Goal: Information Seeking & Learning: Learn about a topic

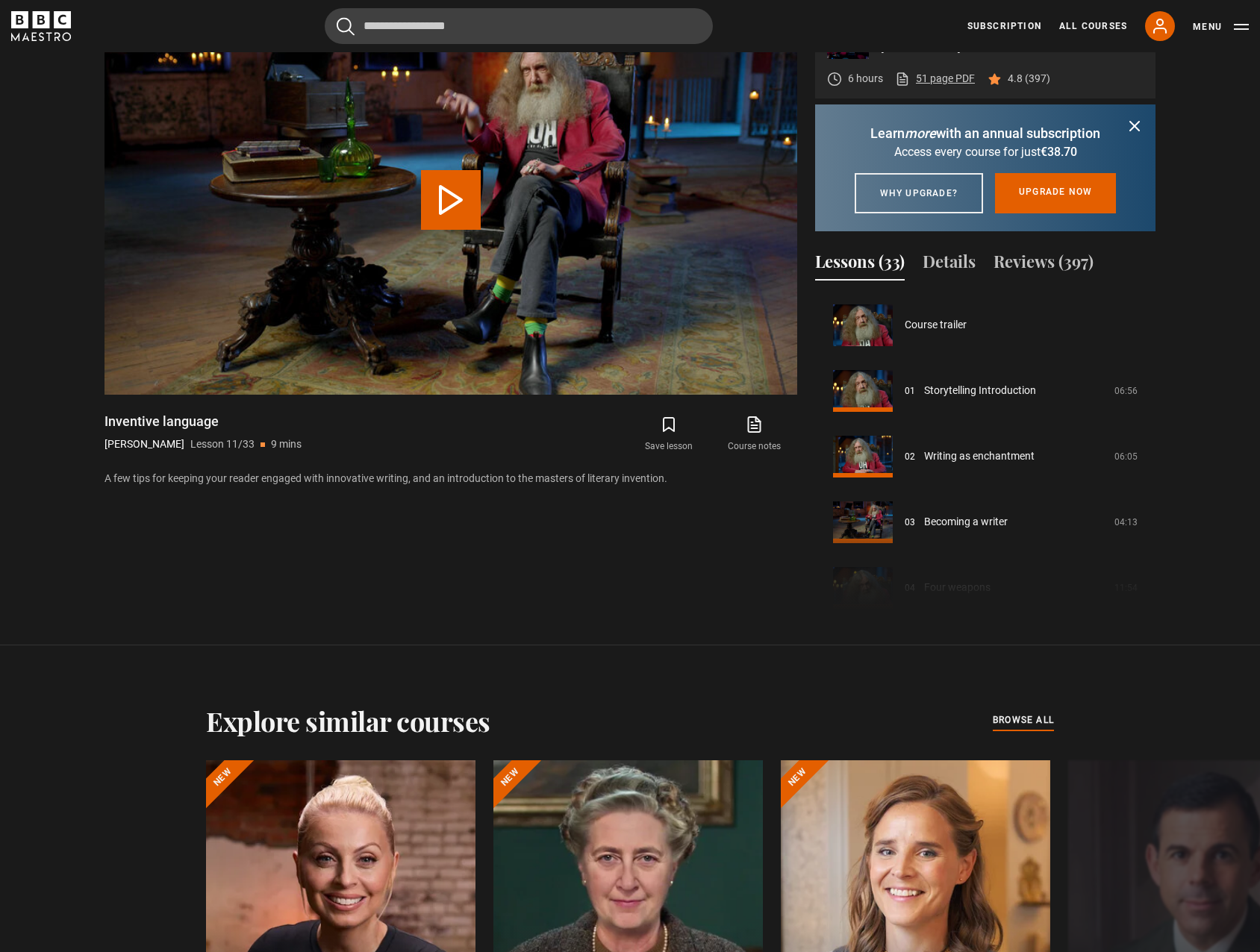
click at [939, 84] on link "51 page PDF (opens in new tab)" at bounding box center [934, 78] width 80 height 16
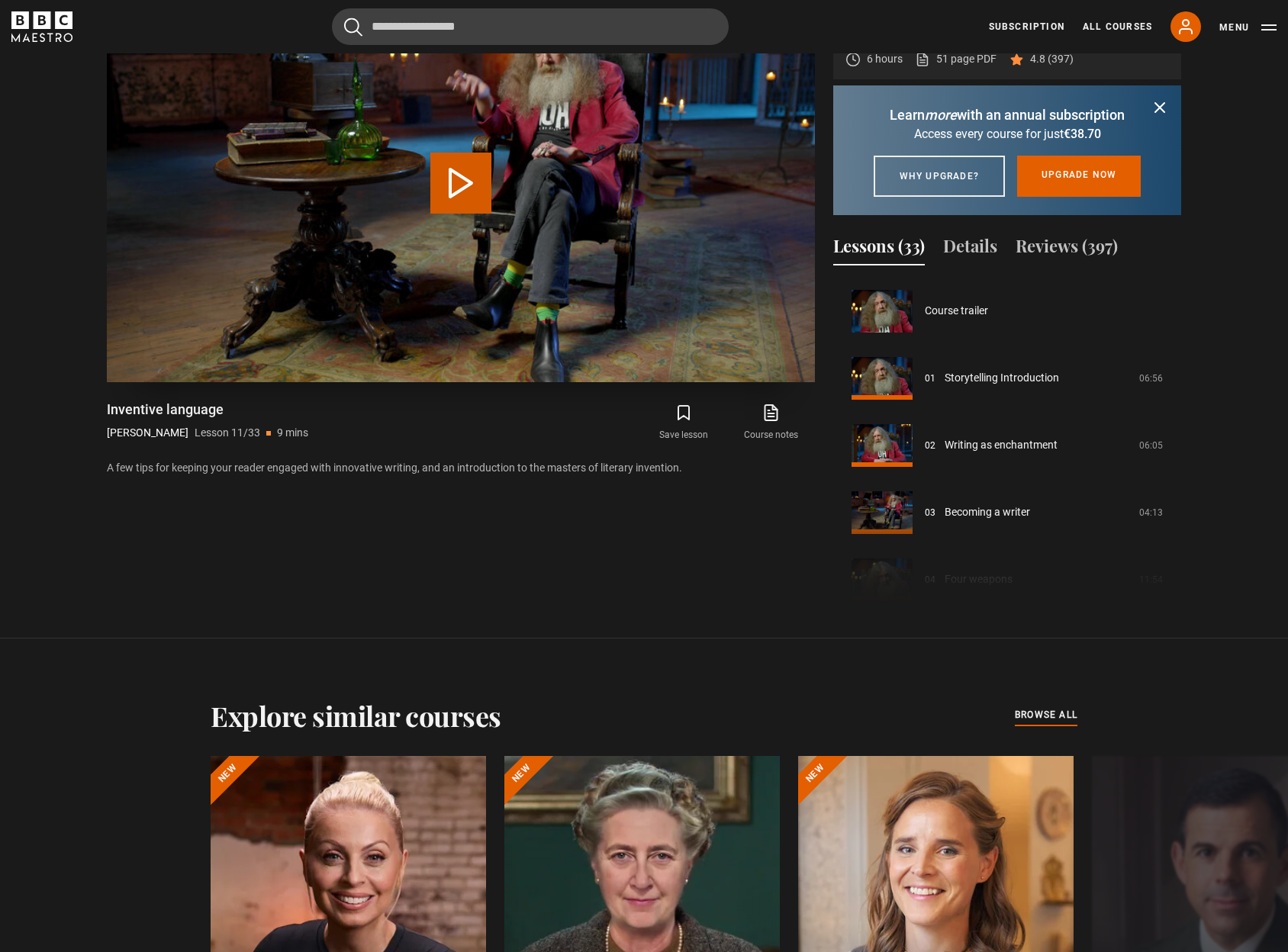
click at [483, 164] on button "Play Lesson Inventive language" at bounding box center [460, 183] width 61 height 61
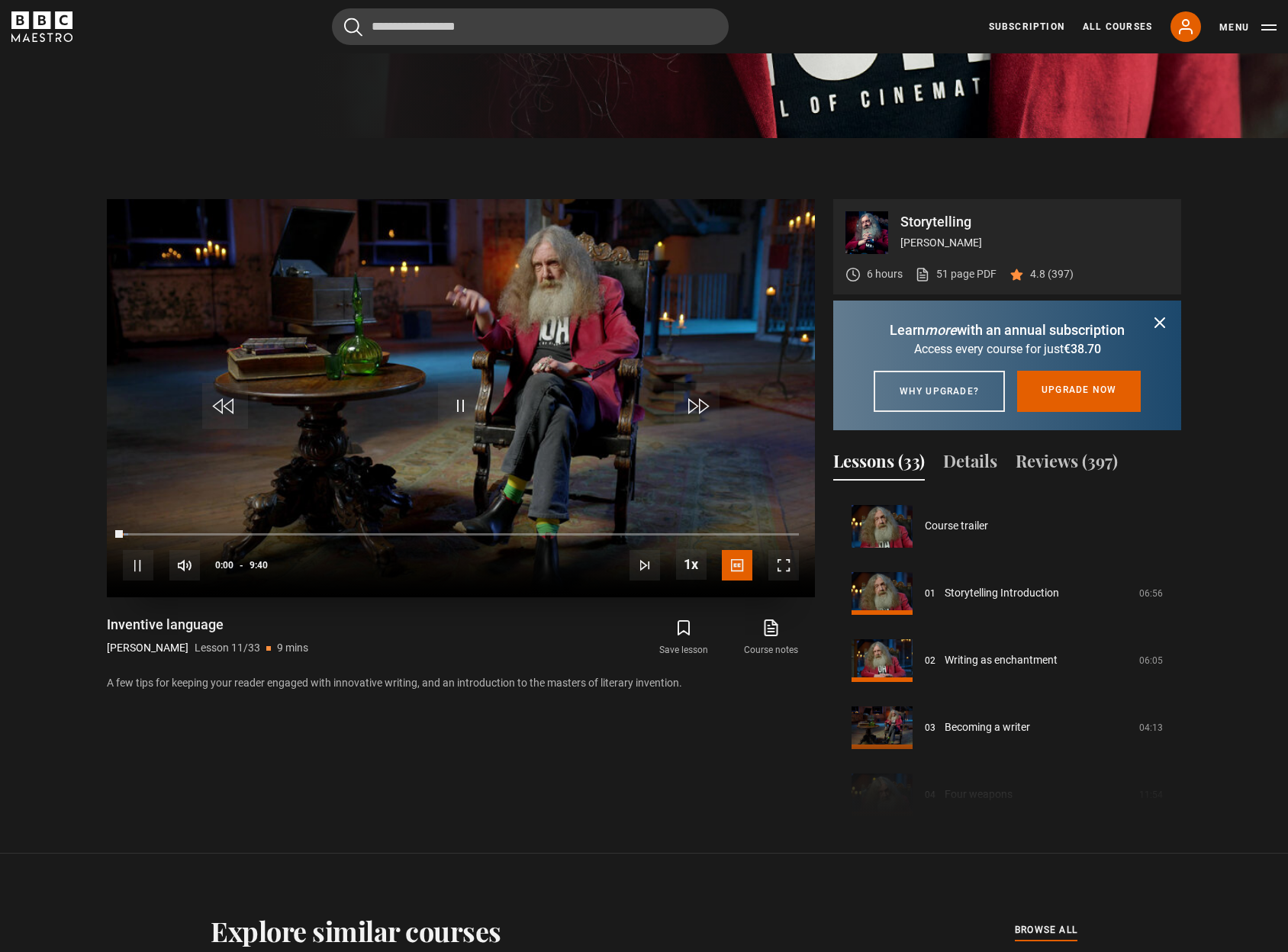
scroll to position [735, 0]
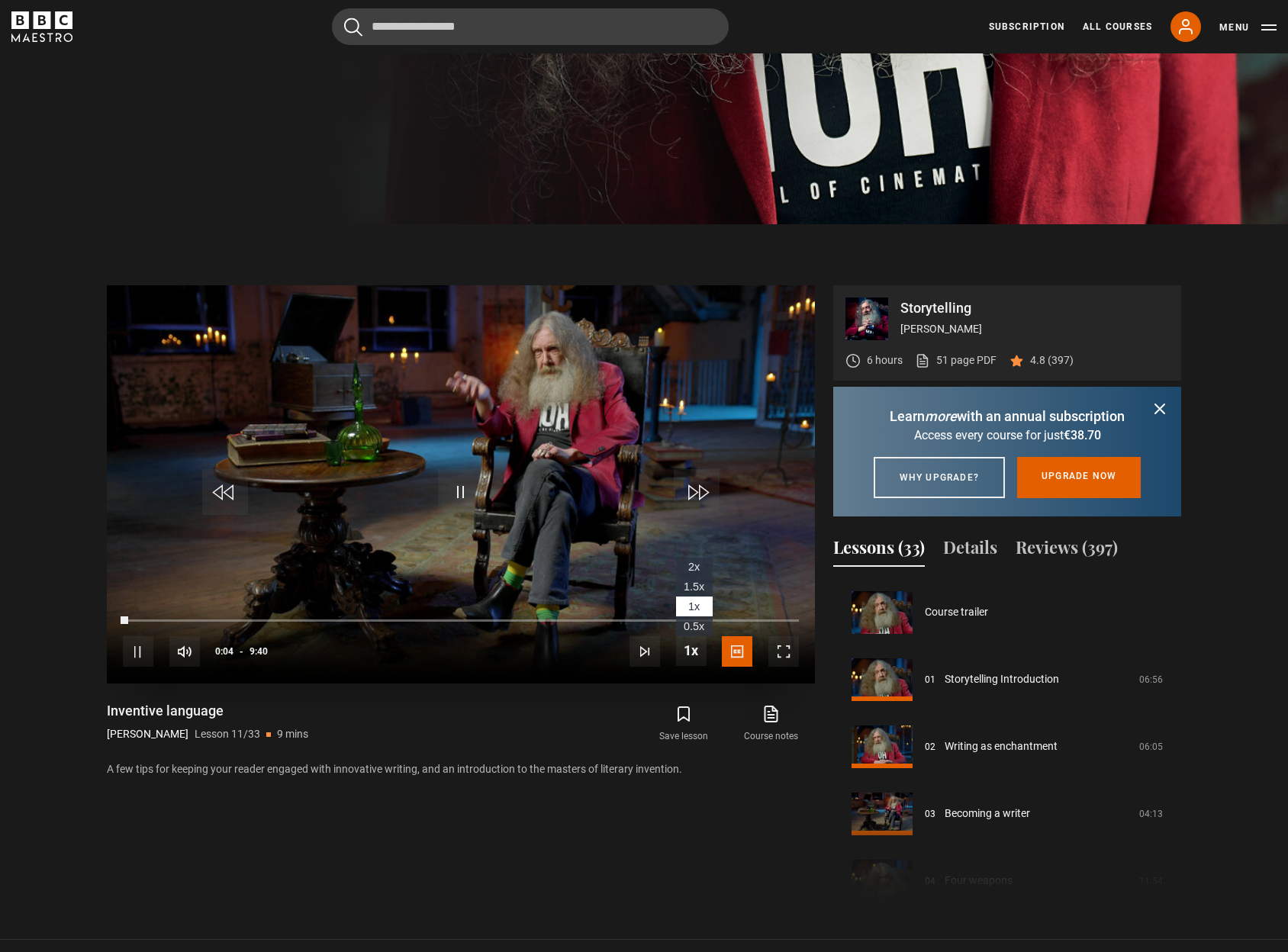
click at [696, 590] on span "1.5x" at bounding box center [694, 587] width 20 height 12
click at [1160, 411] on icon "submit" at bounding box center [1160, 409] width 19 height 19
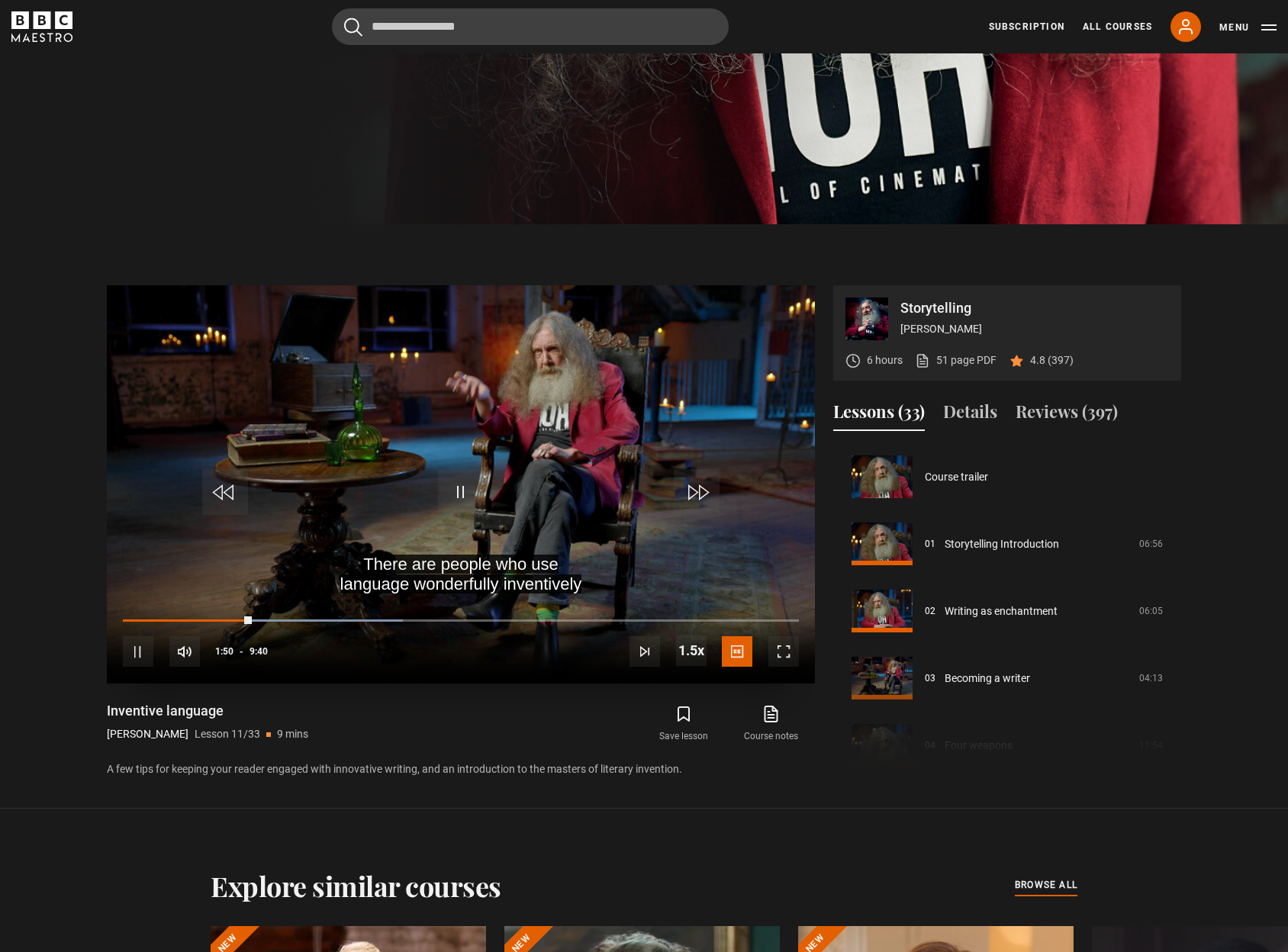
click at [143, 650] on span "Video Player" at bounding box center [138, 652] width 30 height 30
click at [534, 359] on video "Video Player" at bounding box center [461, 484] width 708 height 398
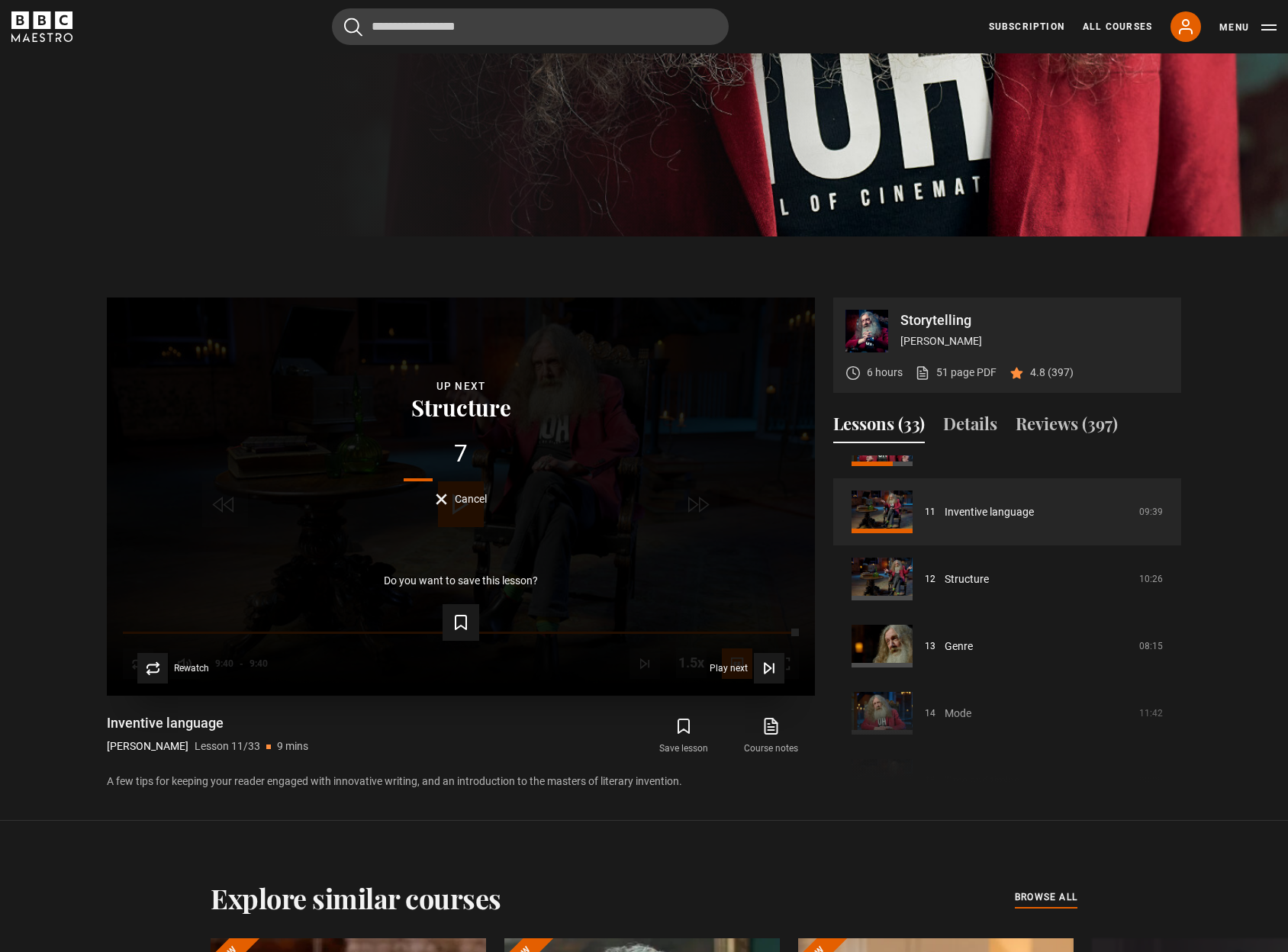
scroll to position [722, 0]
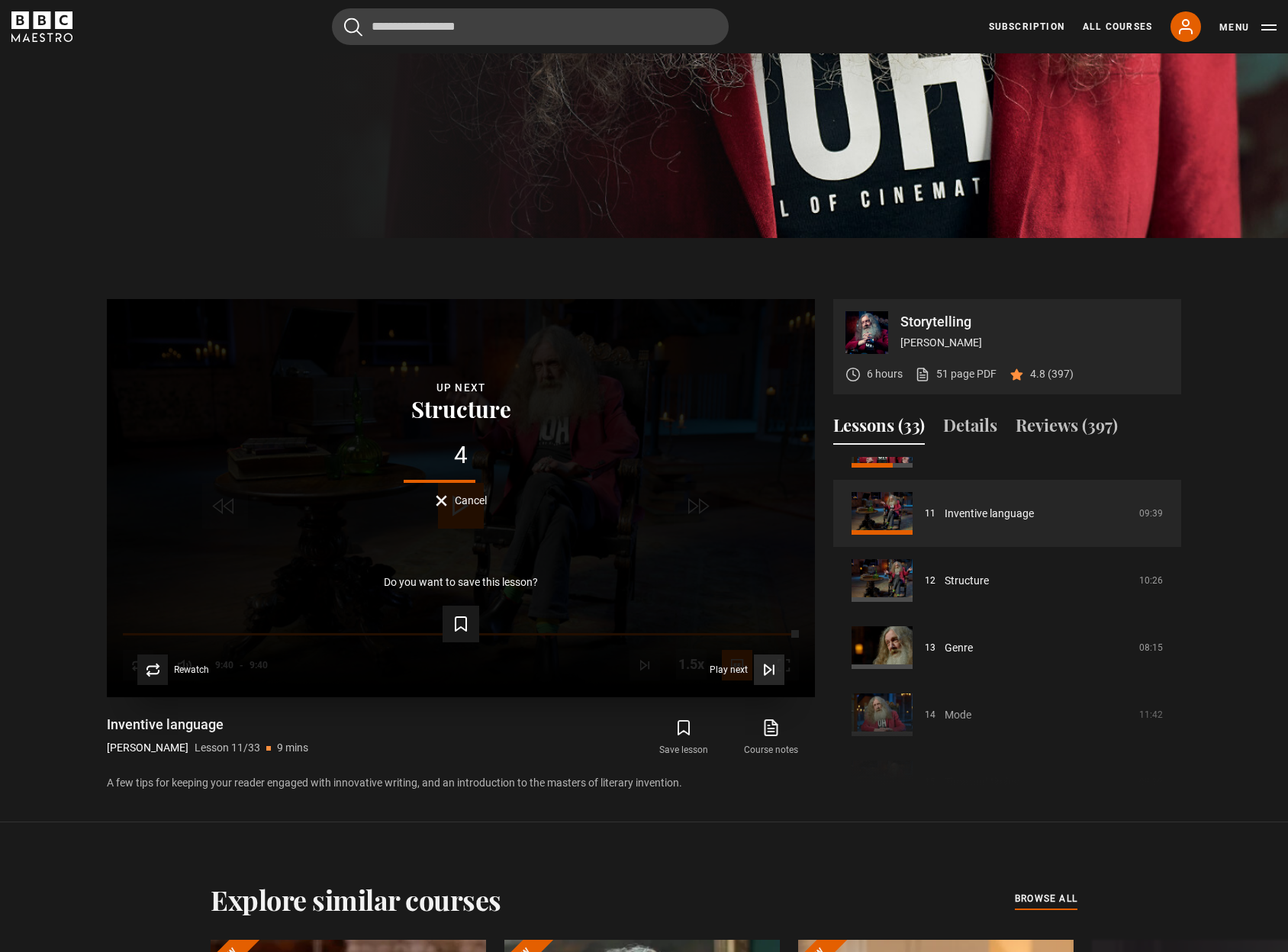
click at [770, 675] on icon "Video Player" at bounding box center [769, 670] width 15 height 15
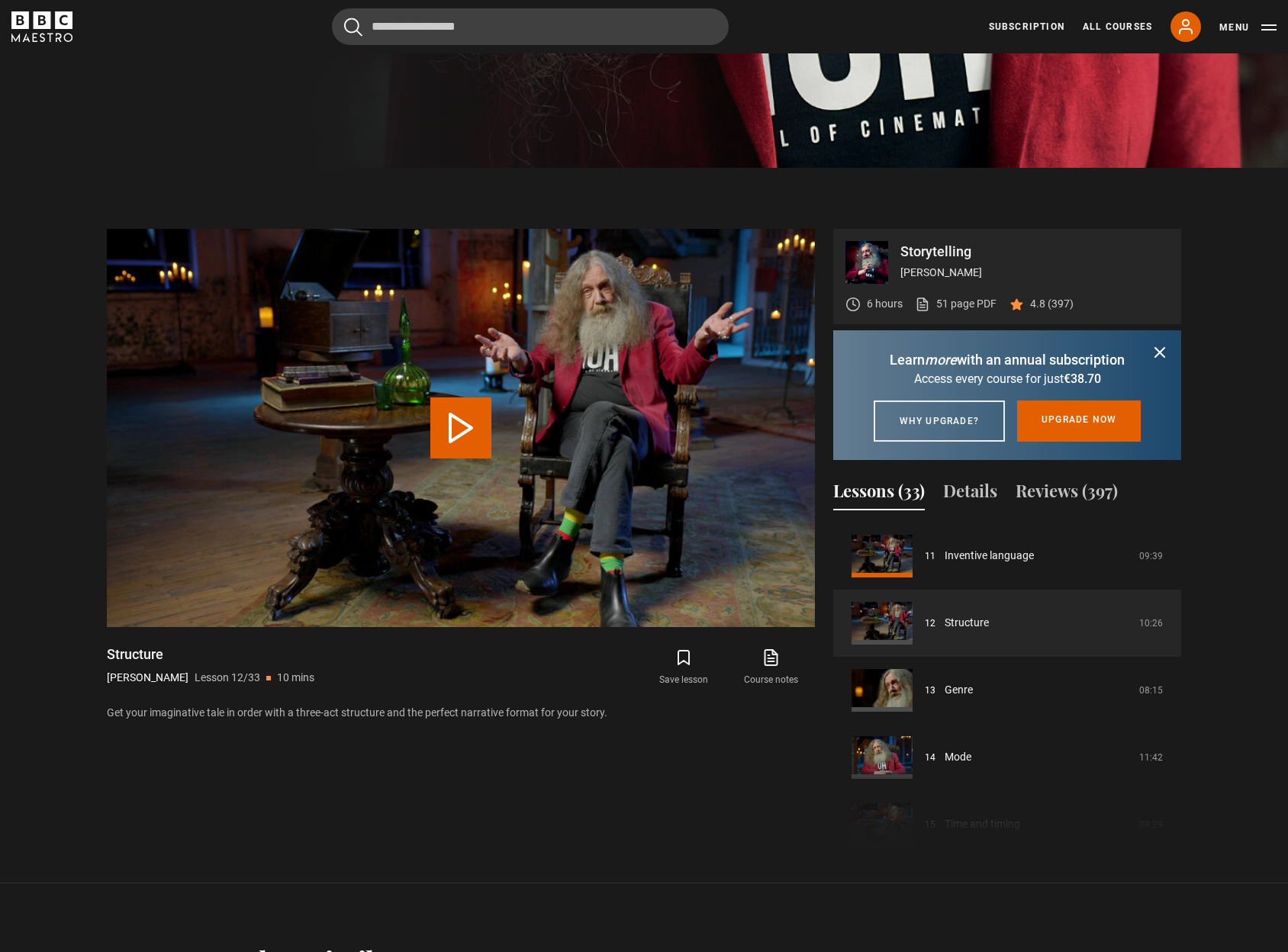
scroll to position [786, 0]
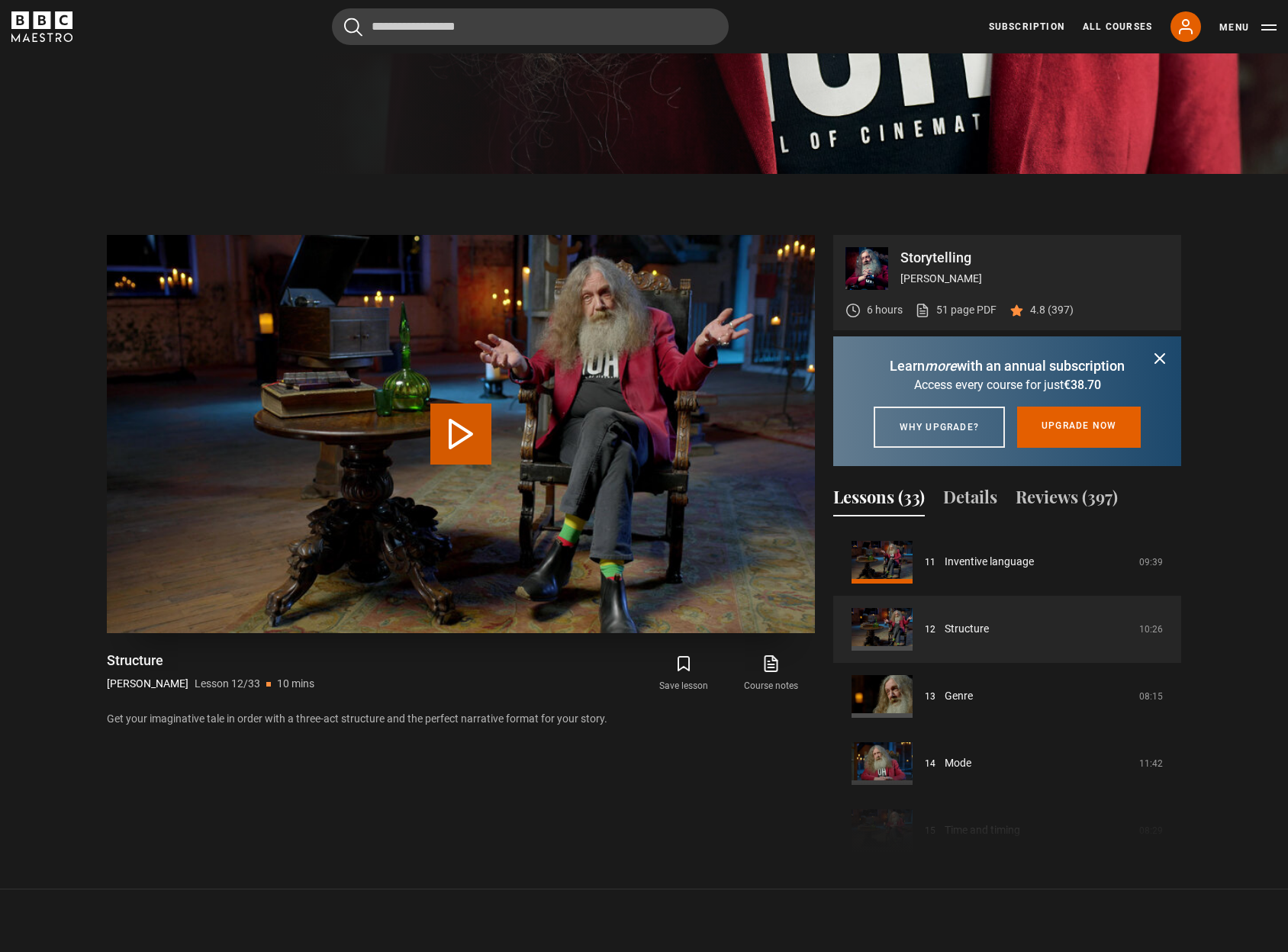
click at [459, 447] on button "Play Lesson Structure" at bounding box center [460, 434] width 61 height 61
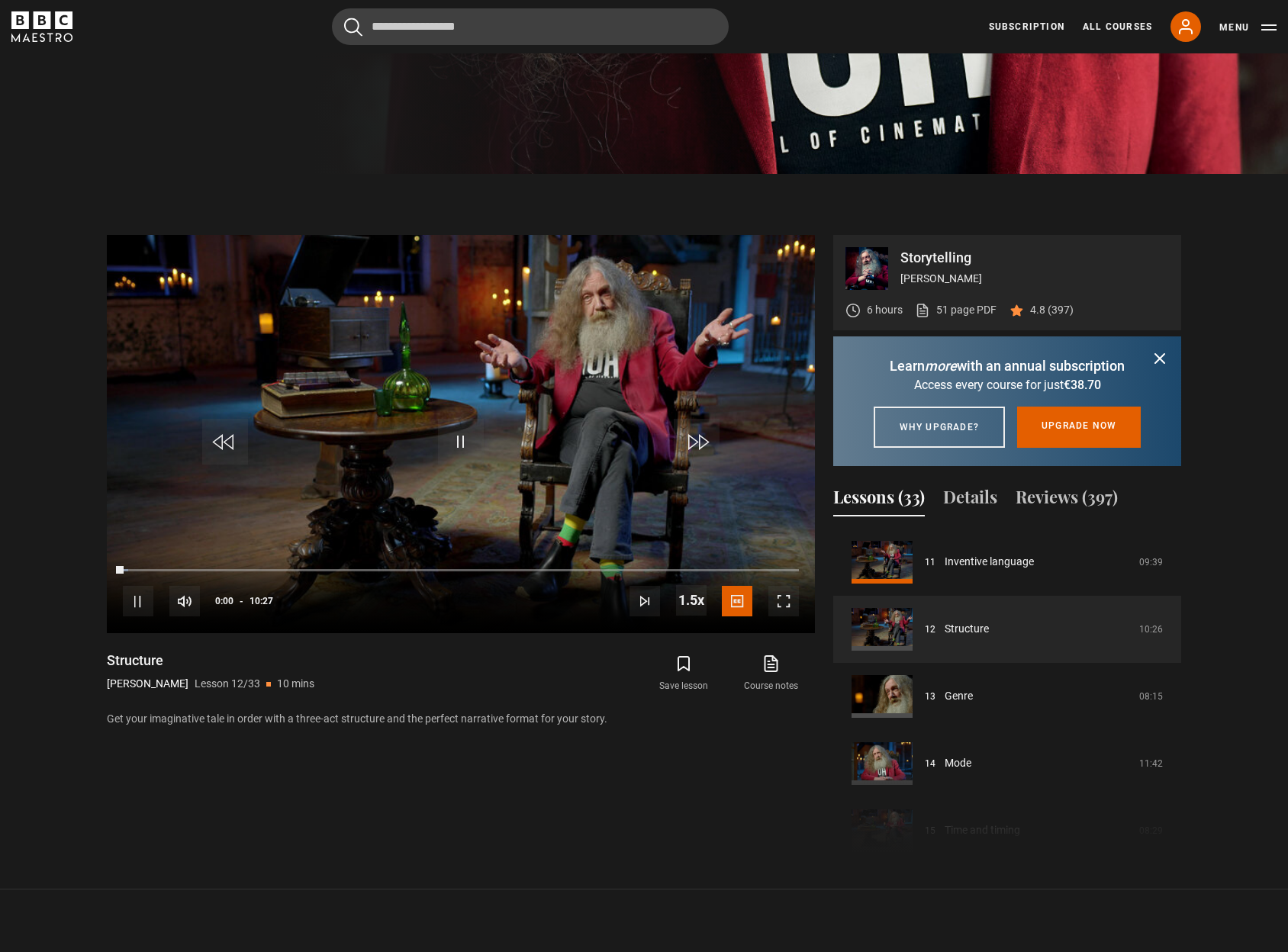
click at [1160, 358] on icon "submit" at bounding box center [1160, 358] width 19 height 19
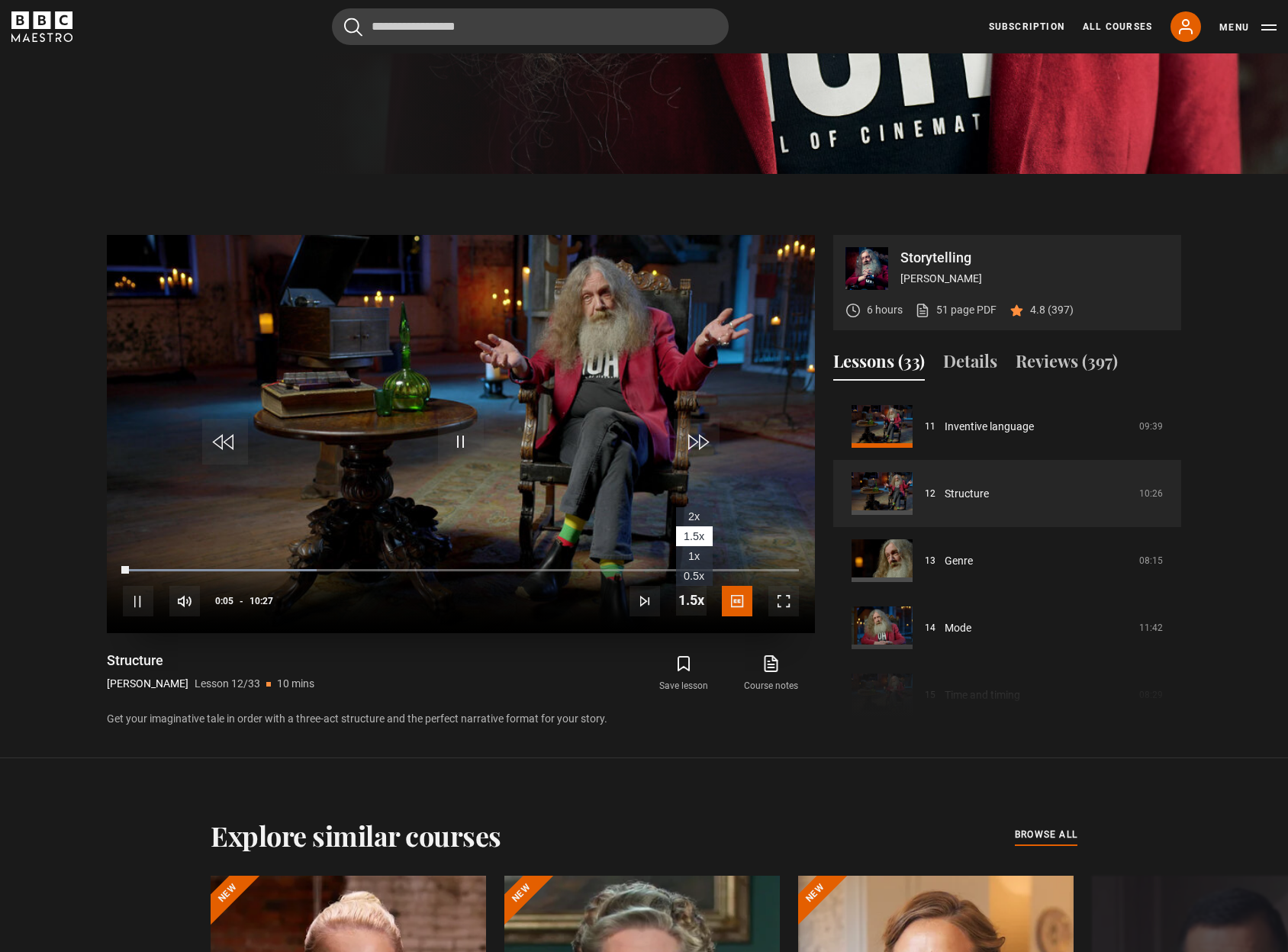
click at [683, 602] on span "Video Player" at bounding box center [691, 600] width 30 height 30
click at [693, 557] on span "1x" at bounding box center [694, 556] width 12 height 12
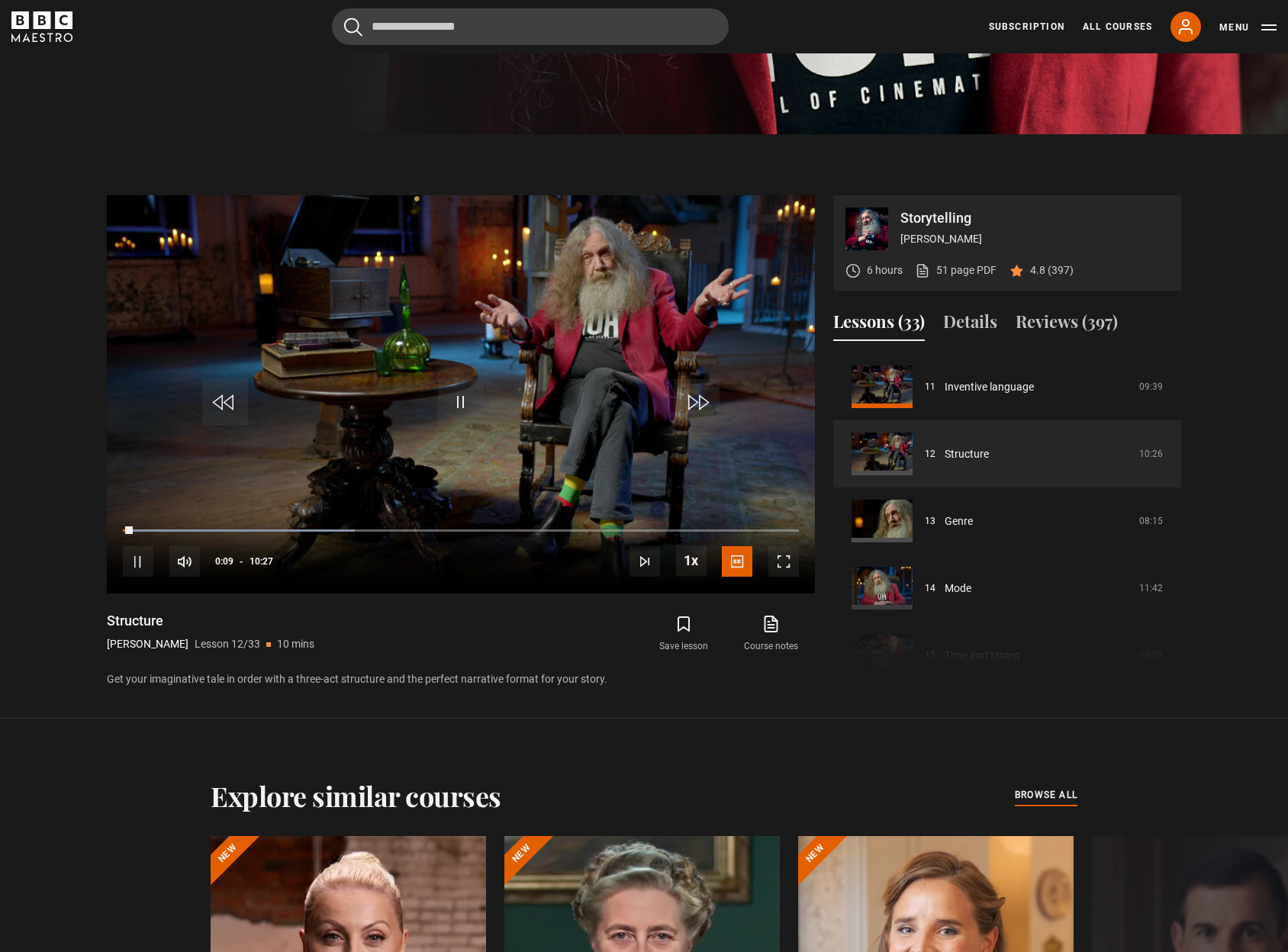
scroll to position [816, 0]
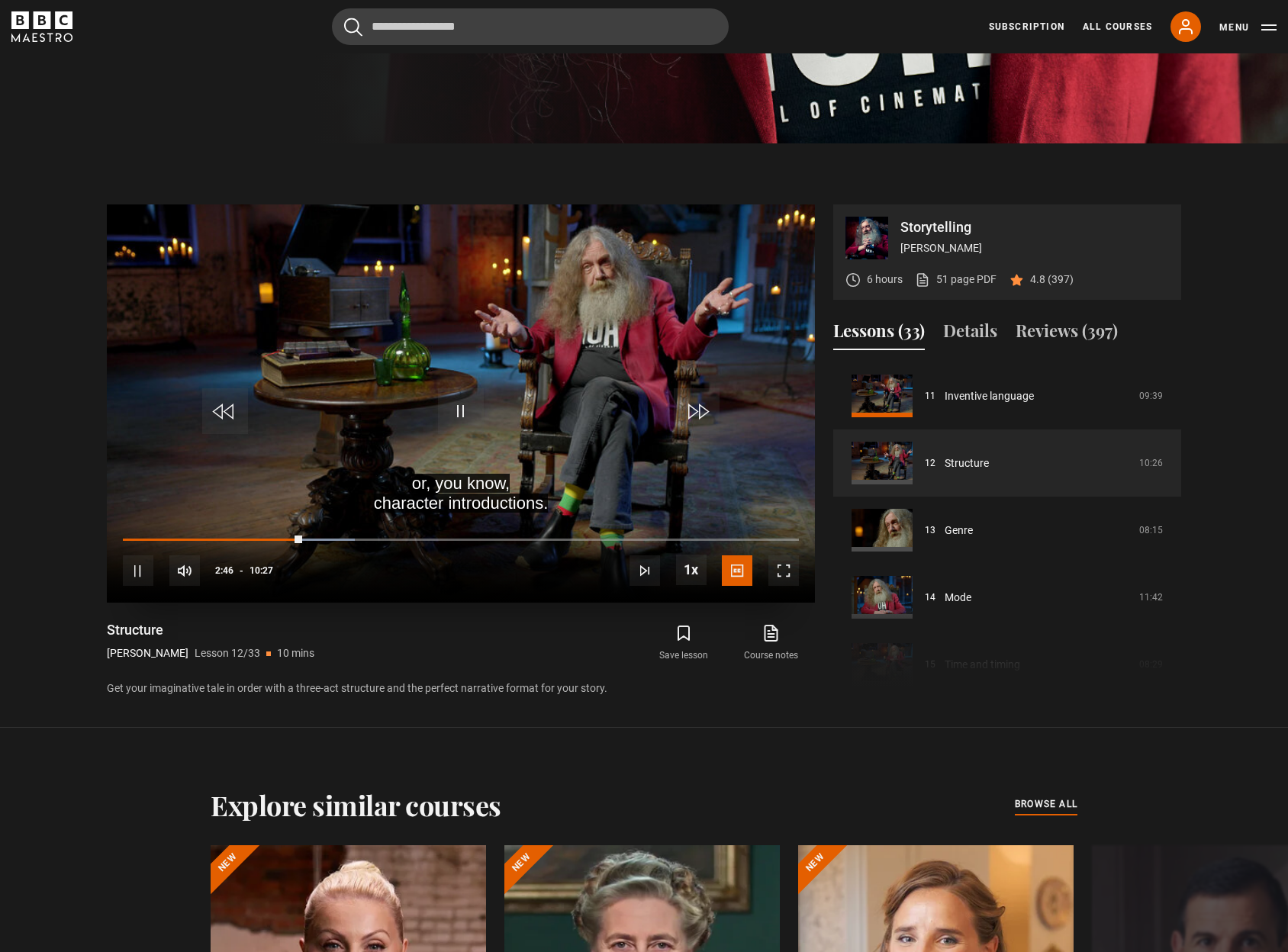
click at [553, 314] on video "Video Player" at bounding box center [461, 404] width 708 height 398
click at [457, 417] on span "Video Player" at bounding box center [460, 411] width 46 height 46
click at [296, 538] on div "Loaded : 54.21% 02:40 02:51" at bounding box center [461, 539] width 676 height 4
click at [467, 411] on span "Video Player" at bounding box center [460, 411] width 46 height 46
click at [471, 415] on span "Video Player" at bounding box center [460, 411] width 46 height 46
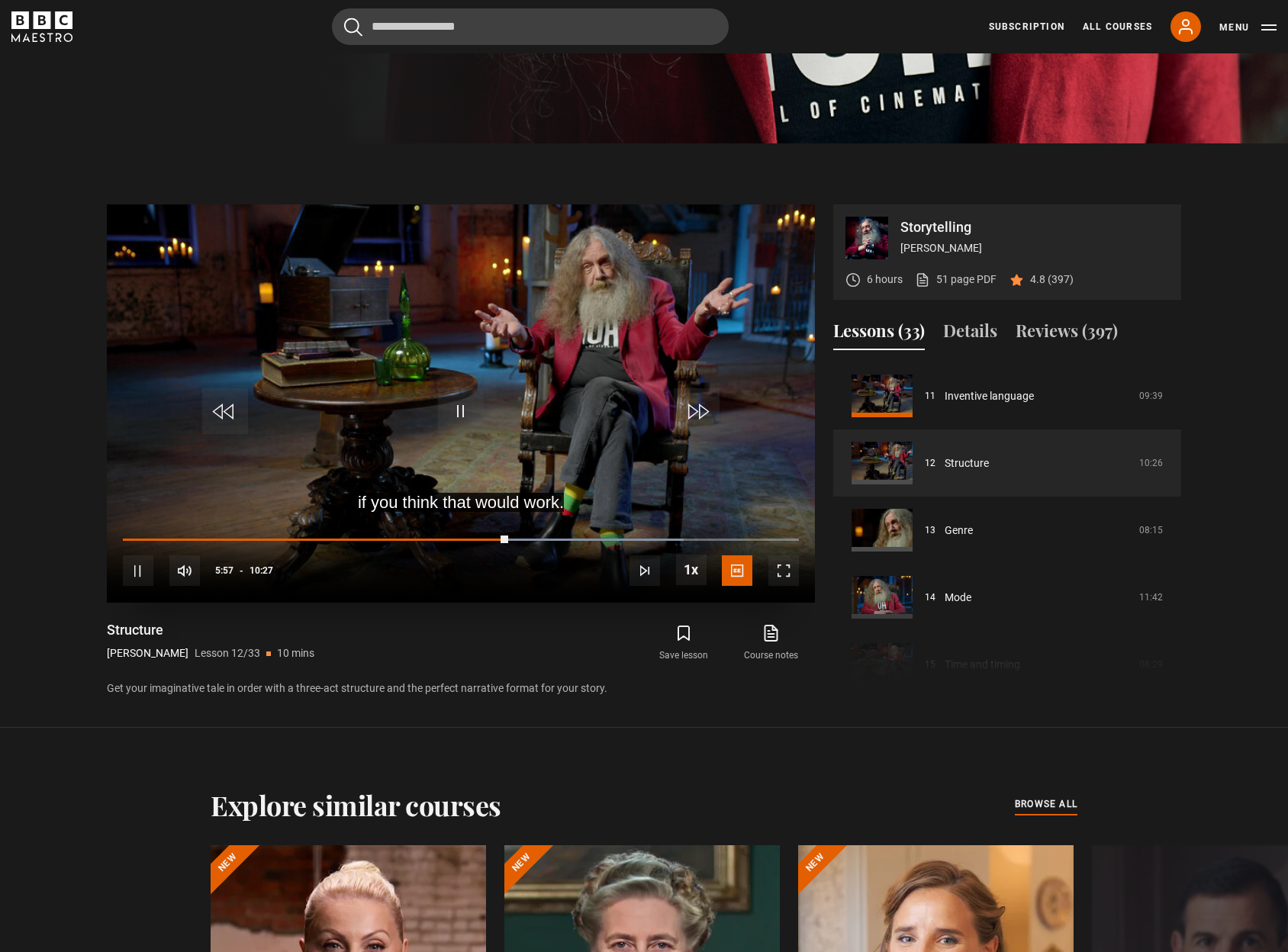
drag, startPoint x: 136, startPoint y: 575, endPoint x: 270, endPoint y: 439, distance: 190.9
click at [136, 575] on span "Video Player" at bounding box center [138, 571] width 30 height 30
click at [485, 352] on video "Video Player" at bounding box center [461, 404] width 708 height 398
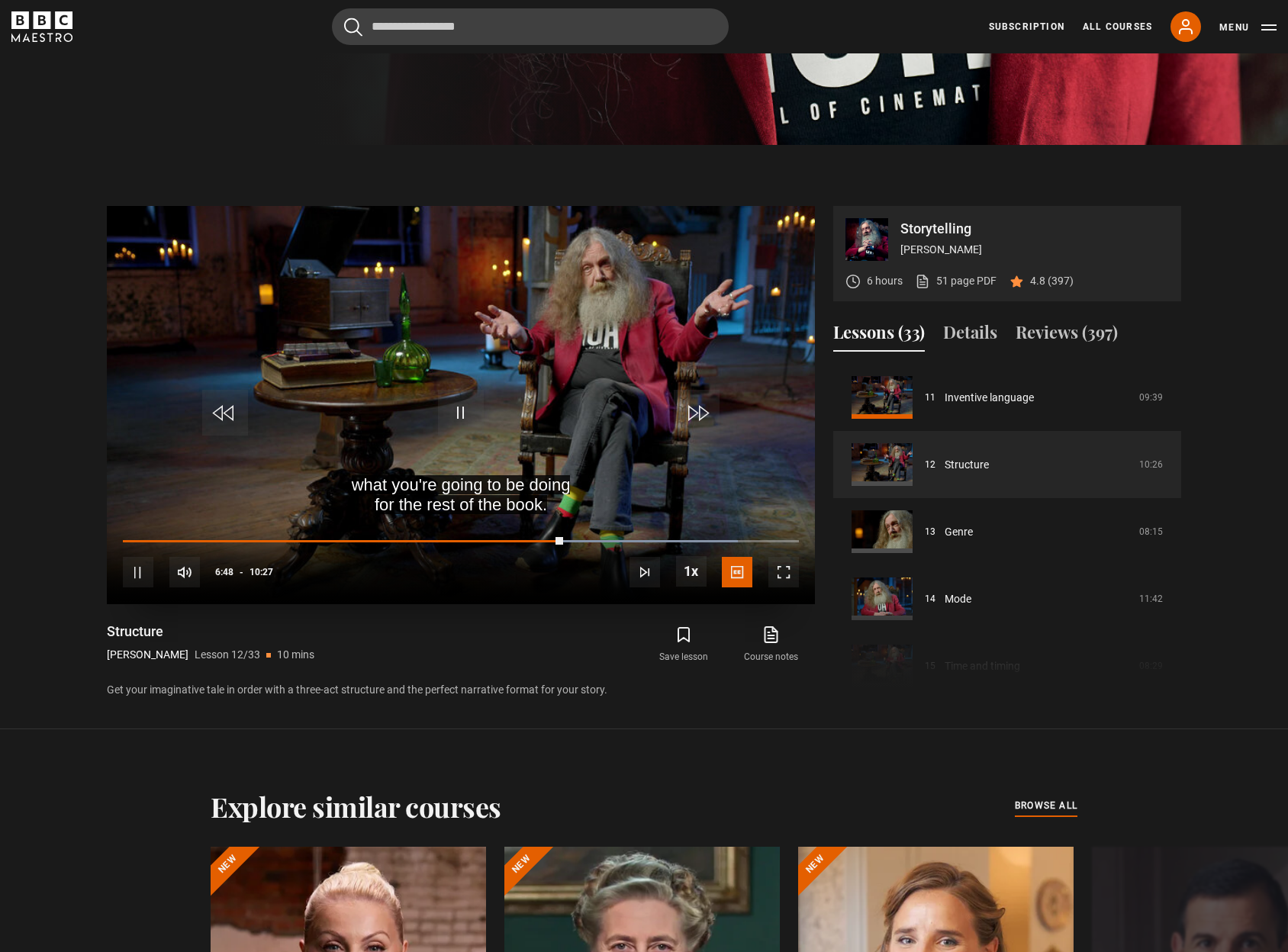
click at [456, 407] on span "Video Player" at bounding box center [460, 412] width 46 height 46
click at [467, 411] on span "Video Player" at bounding box center [460, 412] width 46 height 46
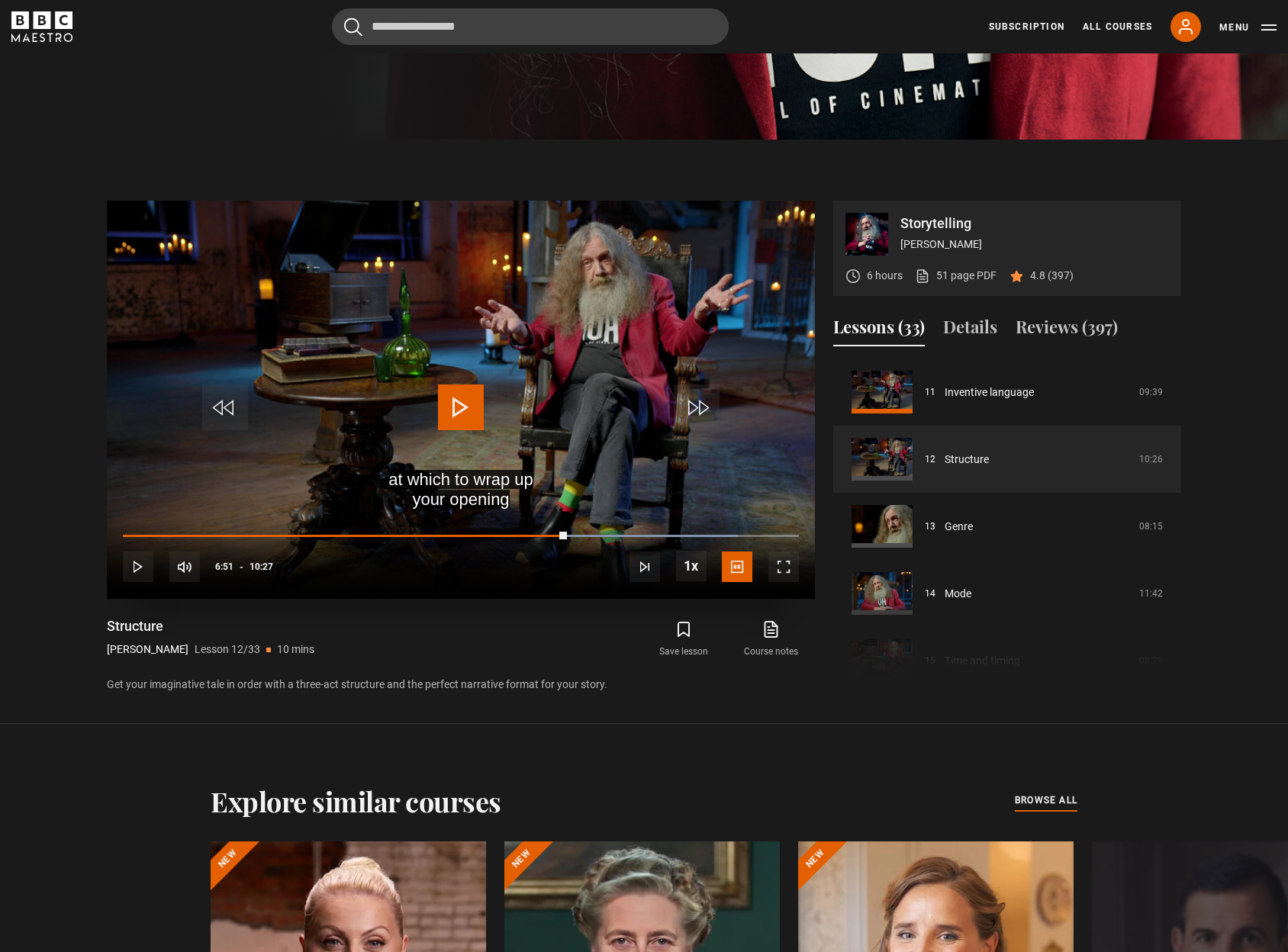
scroll to position [820, 0]
click at [457, 412] on span "Video Player" at bounding box center [460, 408] width 46 height 46
click at [469, 407] on span "Video Player" at bounding box center [460, 408] width 46 height 46
click at [448, 412] on span "Video Player" at bounding box center [460, 408] width 46 height 46
click at [457, 406] on span "Video Player" at bounding box center [460, 408] width 46 height 46
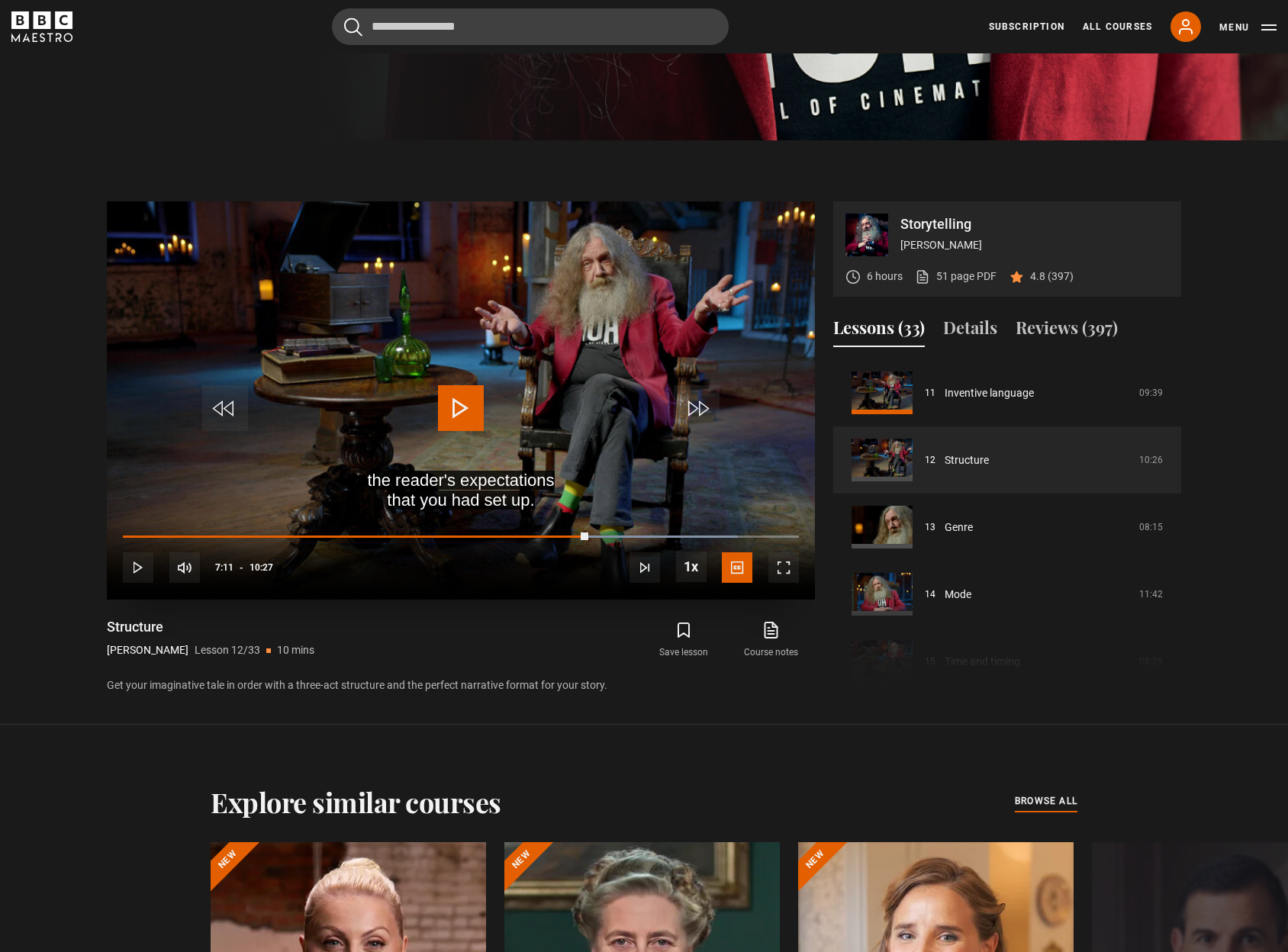
click at [459, 405] on span "Video Player" at bounding box center [460, 408] width 46 height 46
